Goal: Task Accomplishment & Management: Use online tool/utility

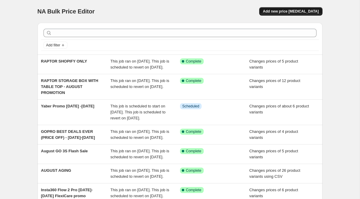
click at [296, 14] on button "Add new price [MEDICAL_DATA]" at bounding box center [290, 11] width 63 height 8
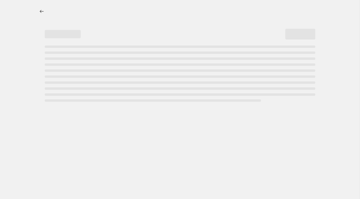
select select "percentage"
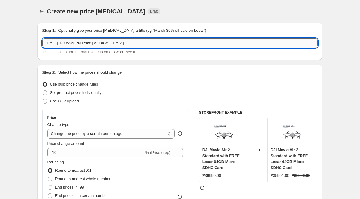
click at [80, 40] on input "[DATE] 12:06:09 PM Price [MEDICAL_DATA]" at bounding box center [179, 43] width 275 height 10
type input "Wandrd 20% off On All Wandrd Products"
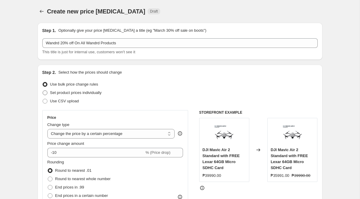
click at [47, 93] on span at bounding box center [44, 92] width 5 height 5
click at [43, 91] on input "Set product prices individually" at bounding box center [43, 91] width 0 height 0
radio input "true"
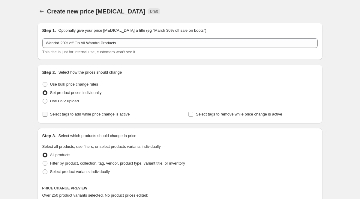
click at [75, 115] on span "Select tags to add while price change is active" at bounding box center [90, 114] width 80 height 4
click at [47, 115] on input "Select tags to add while price change is active" at bounding box center [45, 114] width 5 height 5
checkbox input "true"
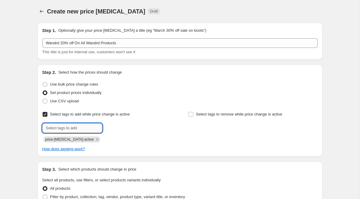
click at [59, 127] on input "text" at bounding box center [72, 129] width 60 height 10
type input "Wandrd_Deals"
click at [94, 140] on icon "Remove price-change-job-active" at bounding box center [96, 139] width 5 height 5
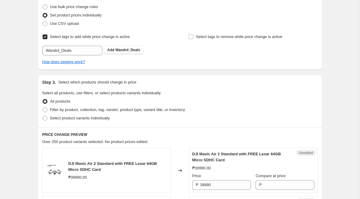
scroll to position [78, 0]
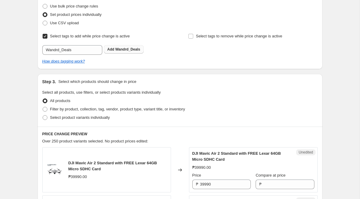
click at [128, 52] on button "Add Wandrd_Deals" at bounding box center [124, 49] width 40 height 8
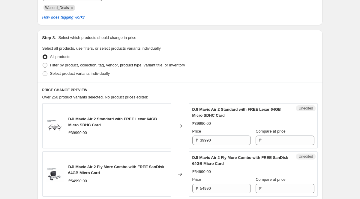
scroll to position [132, 0]
click at [75, 65] on span "Filter by product, collection, tag, vendor, product type, variant title, or inv…" at bounding box center [117, 65] width 135 height 4
click at [43, 64] on input "Filter by product, collection, tag, vendor, product type, variant title, or inv…" at bounding box center [43, 63] width 0 height 0
radio input "true"
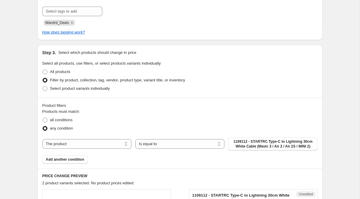
scroll to position [116, 0]
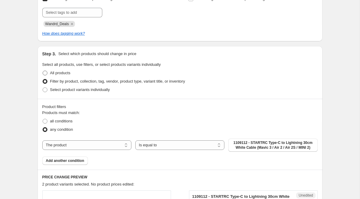
click at [60, 72] on span "All products" at bounding box center [60, 73] width 20 height 4
click at [43, 71] on input "All products" at bounding box center [43, 71] width 0 height 0
radio input "true"
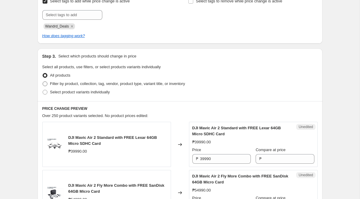
scroll to position [115, 0]
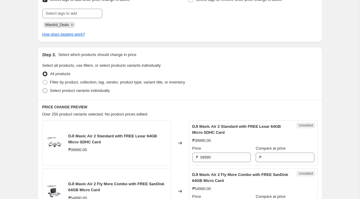
click at [82, 91] on span "Select product variants individually" at bounding box center [80, 90] width 60 height 4
click at [43, 89] on input "Select product variants individually" at bounding box center [43, 88] width 0 height 0
radio input "true"
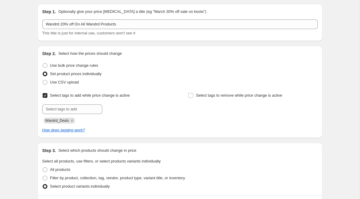
scroll to position [20, 0]
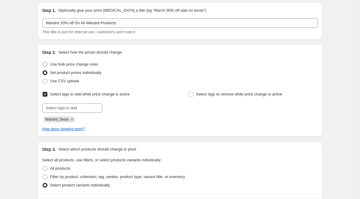
click at [88, 66] on span "Use bulk price change rules" at bounding box center [74, 64] width 48 height 4
click at [43, 62] on input "Use bulk price change rules" at bounding box center [43, 62] width 0 height 0
radio input "true"
select select "percentage"
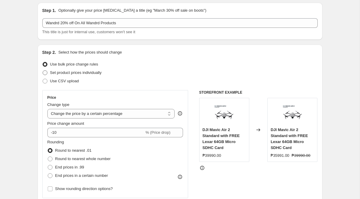
click at [85, 74] on span "Set product prices individually" at bounding box center [76, 72] width 52 height 4
click at [43, 71] on input "Set product prices individually" at bounding box center [43, 70] width 0 height 0
radio input "true"
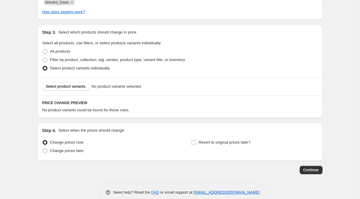
scroll to position [137, 0]
click at [69, 88] on span "Select product variants" at bounding box center [66, 87] width 40 height 5
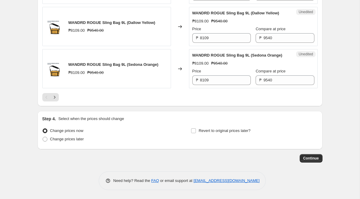
scroll to position [1061, 0]
click at [66, 139] on span "Change prices later" at bounding box center [67, 139] width 34 height 4
click at [43, 137] on input "Change prices later" at bounding box center [43, 137] width 0 height 0
radio input "true"
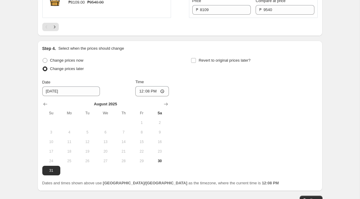
scroll to position [1087, 0]
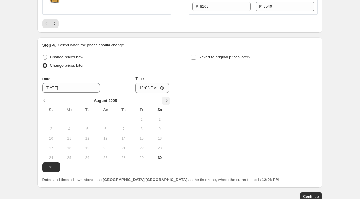
click at [167, 104] on icon "Show next month, September 2025" at bounding box center [166, 101] width 6 height 6
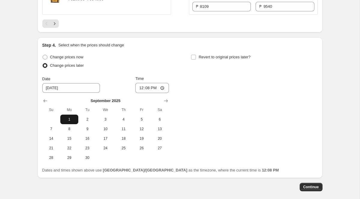
click at [70, 122] on span "1" at bounding box center [69, 119] width 13 height 5
type input "[DATE]"
click at [142, 93] on input "12:08" at bounding box center [152, 88] width 34 height 10
type input "00:00"
click at [193, 60] on input "Revert to original prices later?" at bounding box center [193, 57] width 5 height 5
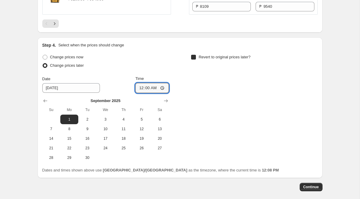
checkbox input "true"
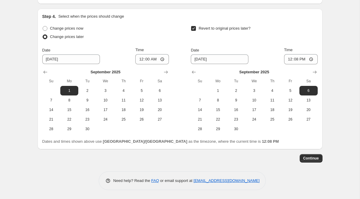
scroll to position [1135, 0]
click at [238, 132] on span "30" at bounding box center [235, 129] width 13 height 5
type input "[DATE]"
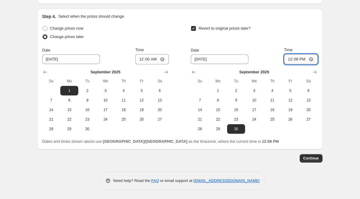
click at [288, 64] on input "12:08" at bounding box center [301, 59] width 34 height 10
type input "23:59"
click at [309, 64] on input "23:59" at bounding box center [301, 59] width 34 height 10
click at [299, 42] on div "Revert to original prices later?" at bounding box center [254, 33] width 127 height 18
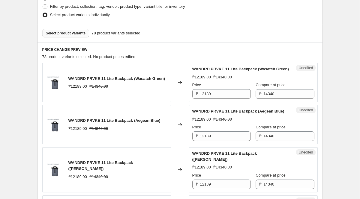
scroll to position [192, 0]
